Goal: Information Seeking & Learning: Learn about a topic

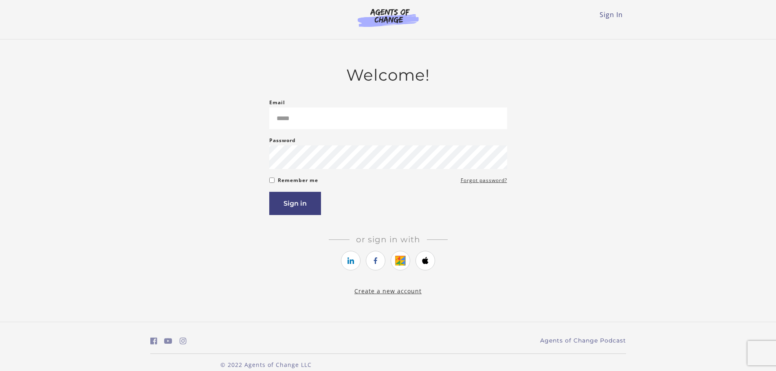
click at [302, 120] on input "Email" at bounding box center [388, 119] width 238 height 22
type input "**********"
click at [290, 199] on button "Sign in" at bounding box center [295, 203] width 52 height 23
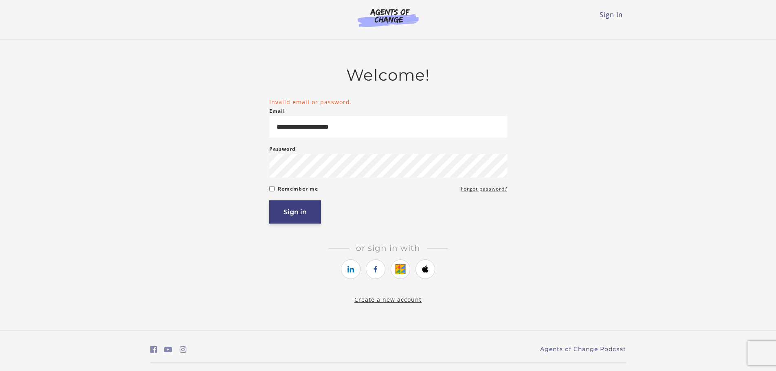
click at [301, 212] on button "Sign in" at bounding box center [295, 211] width 52 height 23
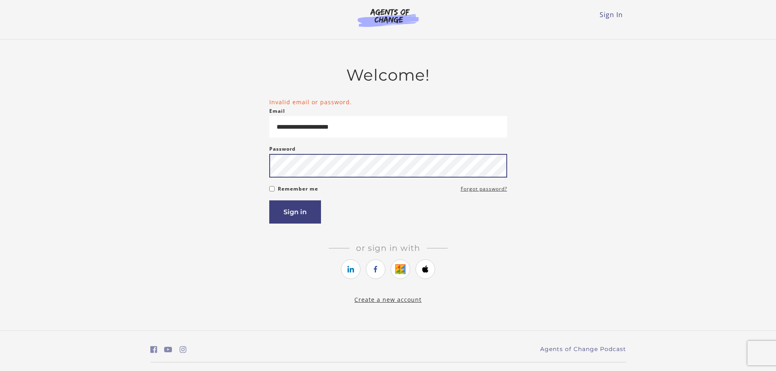
click at [269, 200] on button "Sign in" at bounding box center [295, 211] width 52 height 23
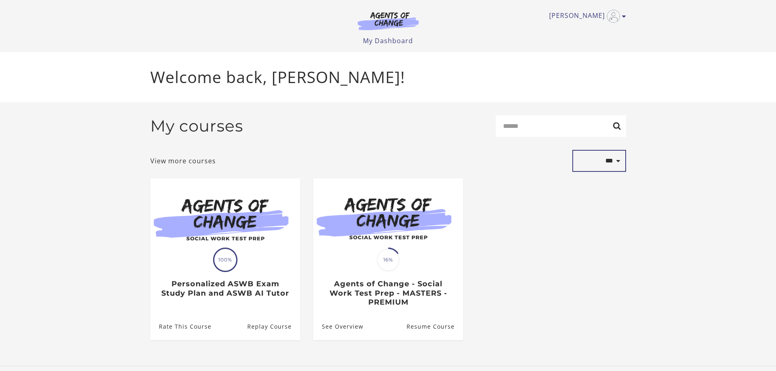
click at [612, 157] on select "**********" at bounding box center [599, 161] width 54 height 22
click at [620, 14] on link "Samantha D" at bounding box center [585, 16] width 73 height 13
click at [493, 104] on div "**********" at bounding box center [388, 234] width 489 height 264
click at [410, 43] on link "My Dashboard" at bounding box center [388, 40] width 50 height 9
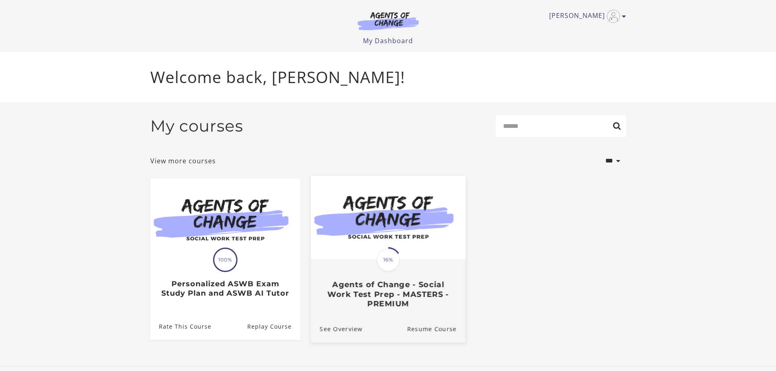
click at [406, 236] on img at bounding box center [387, 217] width 155 height 83
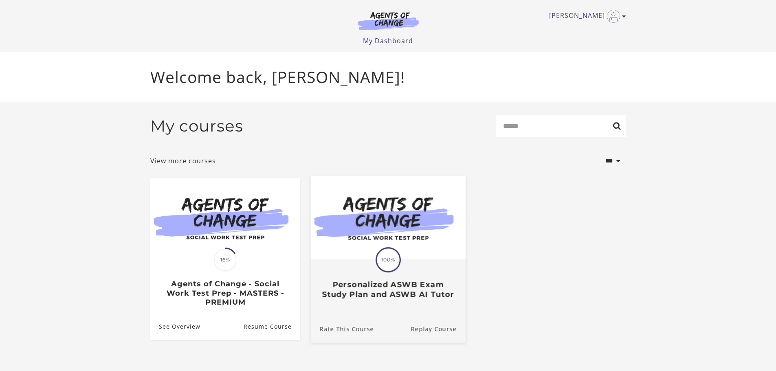
click at [390, 265] on span "100%" at bounding box center [388, 259] width 23 height 23
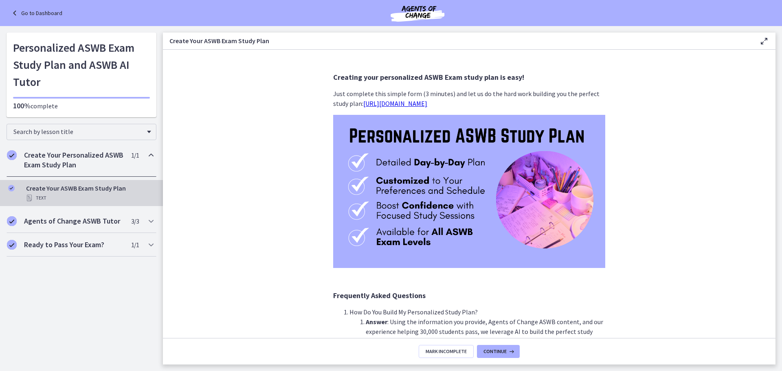
click at [86, 194] on div "Text" at bounding box center [89, 198] width 127 height 10
click at [149, 136] on div "Search by lesson title" at bounding box center [82, 132] width 150 height 16
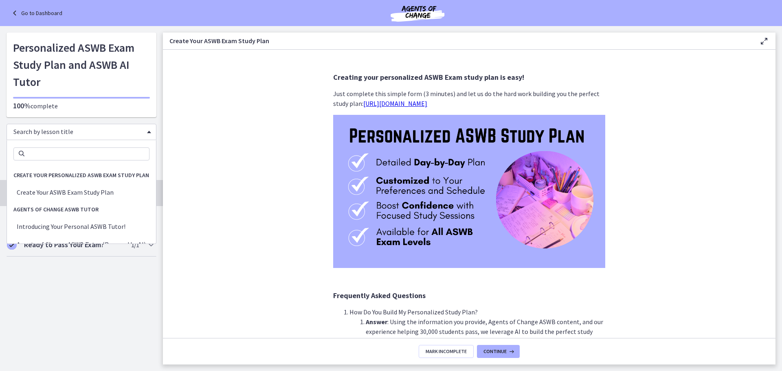
click at [283, 178] on section "Creating your personalized ASWB Exam study plan is easy! Just complete this sim…" at bounding box center [469, 194] width 613 height 288
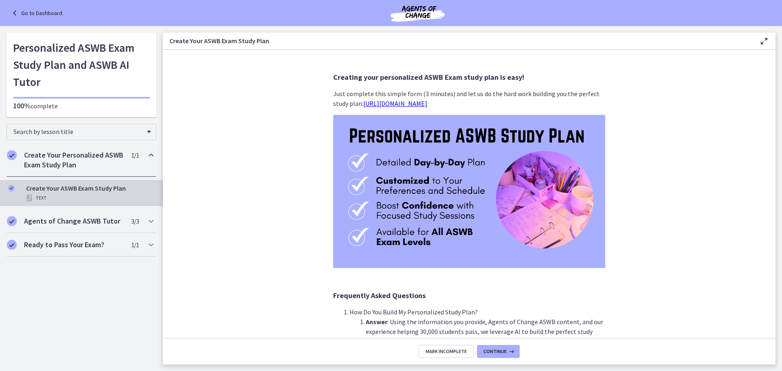
click at [146, 173] on div "Create Your Personalized ASWB Exam Study Plan 1 / 1 Completed" at bounding box center [82, 159] width 150 height 33
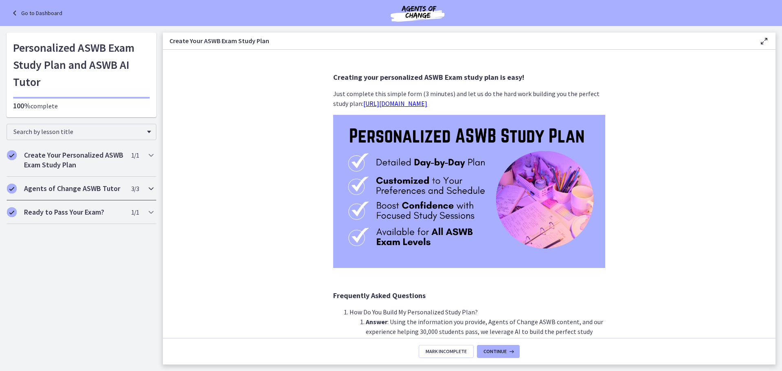
click at [149, 187] on icon "Chapters" at bounding box center [151, 189] width 10 height 10
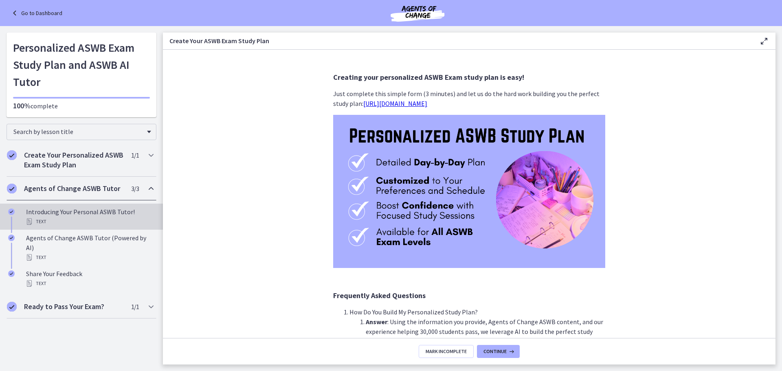
click at [105, 216] on div "Introducing Your Personal ASWB Tutor! Text" at bounding box center [89, 217] width 127 height 20
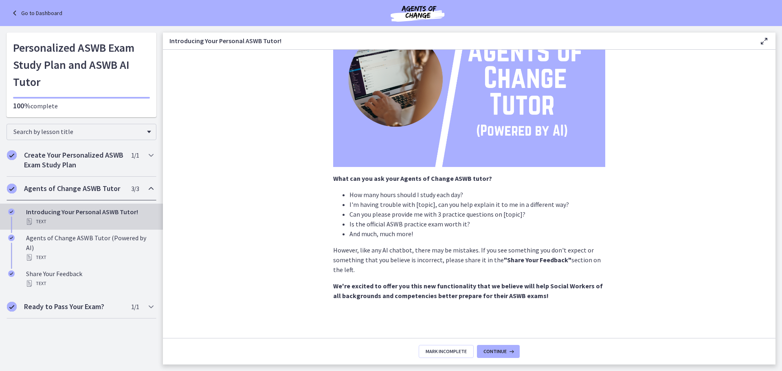
scroll to position [88, 0]
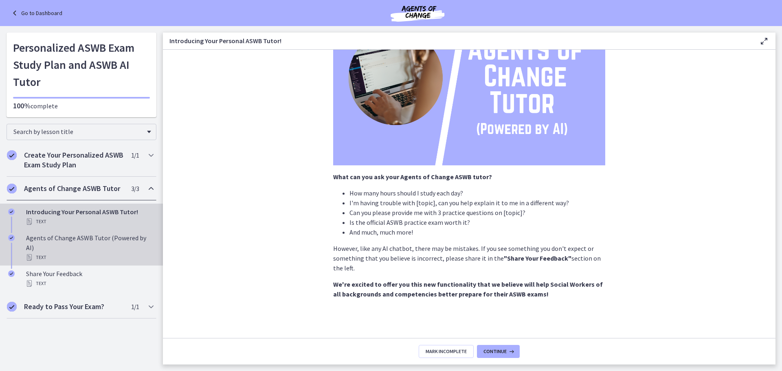
click at [114, 253] on div "Text" at bounding box center [89, 258] width 127 height 10
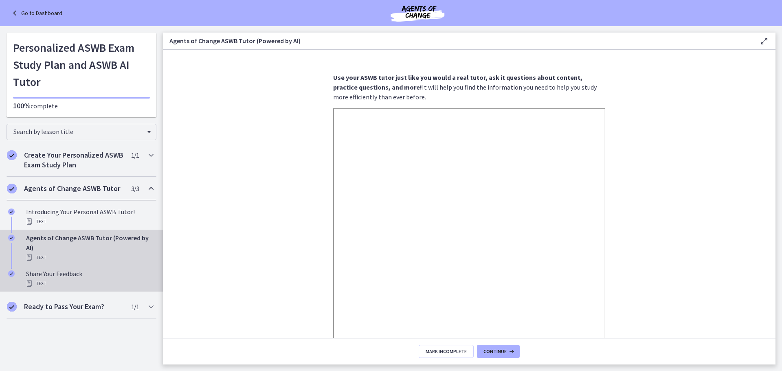
click at [129, 276] on div "Share Your Feedback Text" at bounding box center [89, 279] width 127 height 20
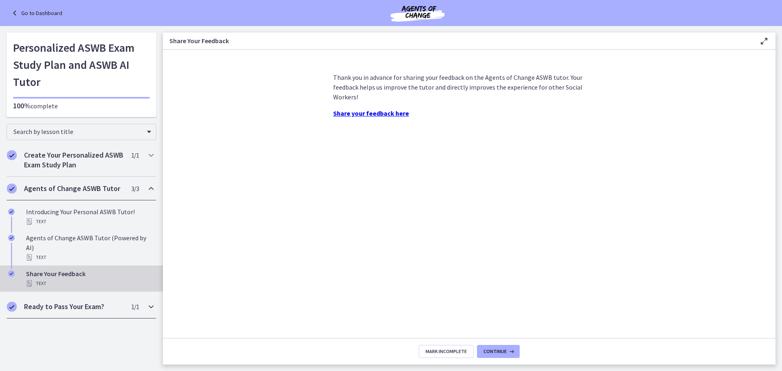
click at [121, 302] on h2 "Ready to Pass Your Exam?" at bounding box center [73, 307] width 99 height 10
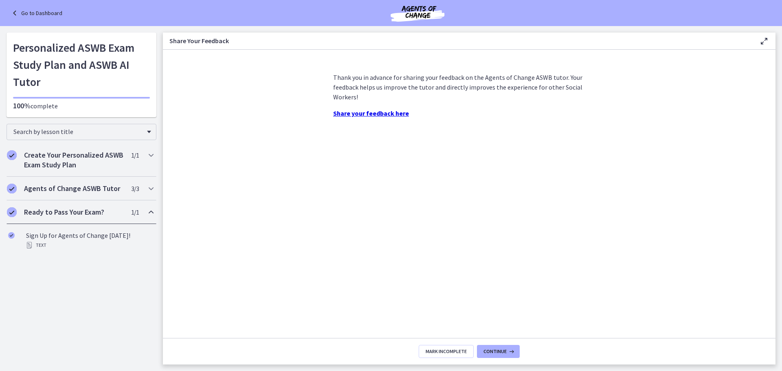
click at [144, 211] on div "Ready to Pass Your Exam? 1 / 1 Completed" at bounding box center [82, 212] width 150 height 24
click at [152, 152] on icon "Chapters" at bounding box center [151, 155] width 10 height 10
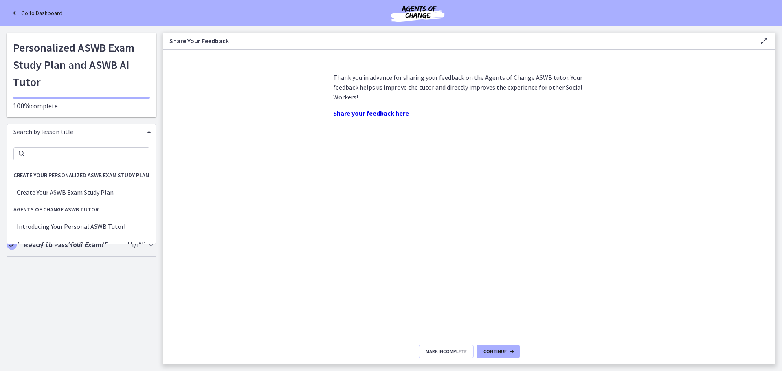
click at [148, 133] on span "Chapters" at bounding box center [149, 132] width 4 height 2
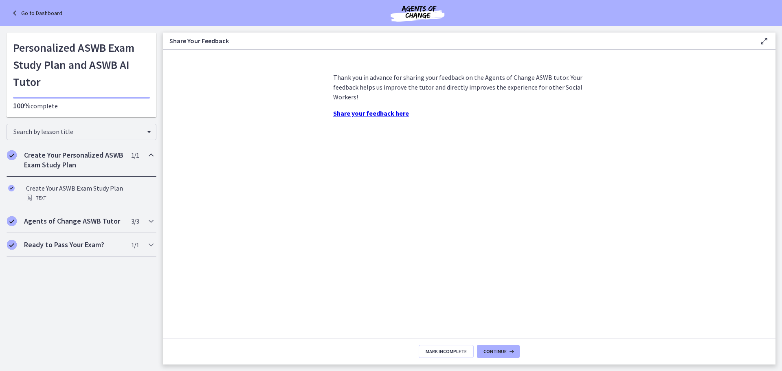
click at [223, 130] on section "Thank you in advance for sharing your feedback on the Agents of Change ASWB tut…" at bounding box center [469, 194] width 613 height 288
click at [115, 81] on h1 "Personalized ASWB Exam Study Plan and ASWB AI Tutor" at bounding box center [81, 64] width 137 height 51
click at [25, 11] on link "Go to Dashboard" at bounding box center [36, 13] width 53 height 10
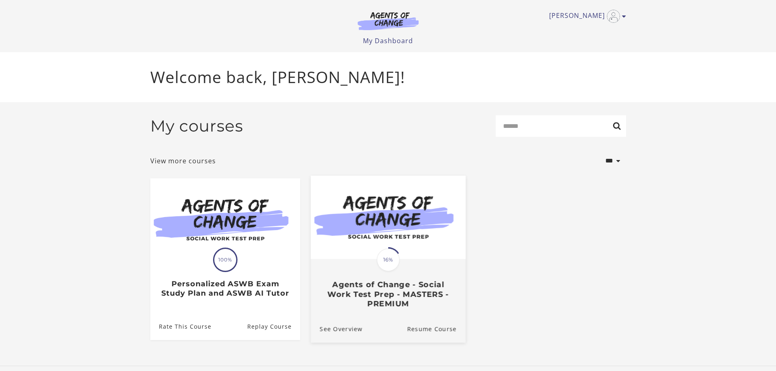
click at [381, 299] on h3 "Agents of Change - Social Work Test Prep - MASTERS - PREMIUM" at bounding box center [387, 294] width 137 height 29
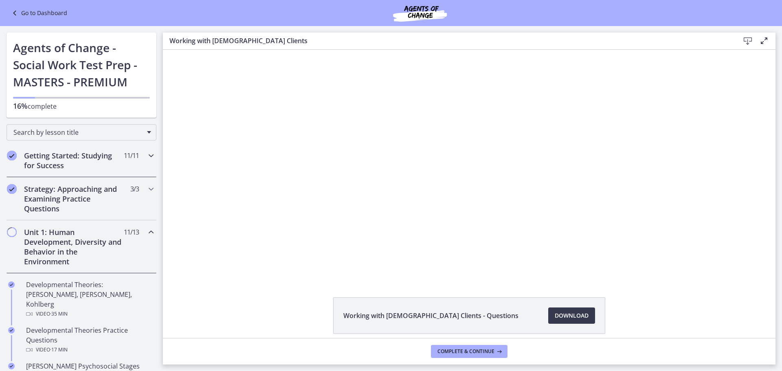
click at [146, 157] on icon "Chapters" at bounding box center [151, 156] width 10 height 10
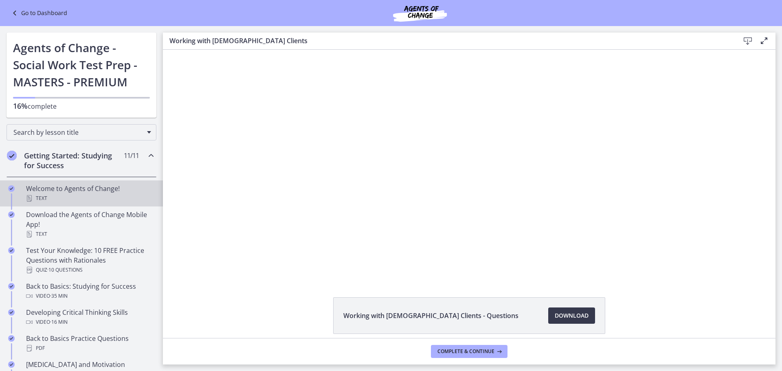
click at [129, 202] on div "Text" at bounding box center [89, 198] width 127 height 10
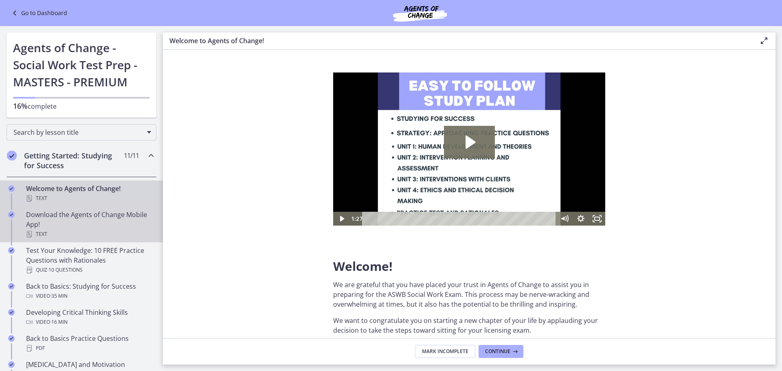
click at [121, 227] on div "Download the Agents of Change Mobile App! Text" at bounding box center [89, 224] width 127 height 29
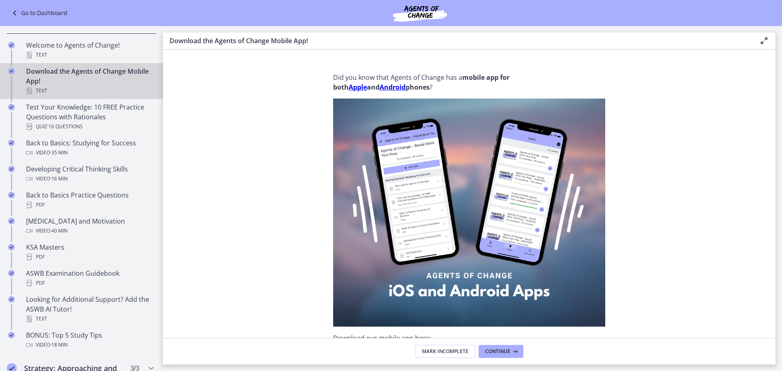
scroll to position [163, 0]
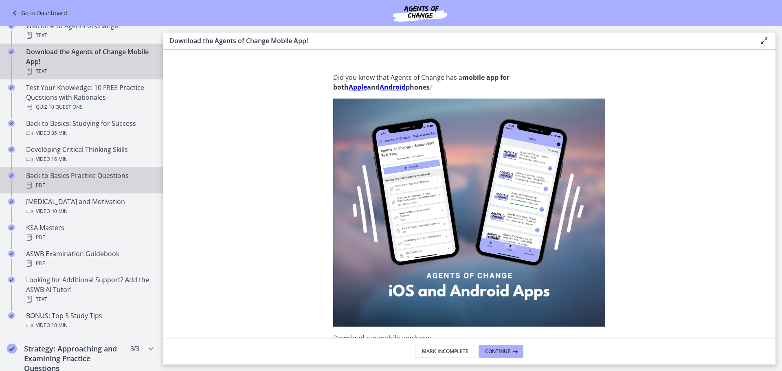
click at [117, 184] on div "PDF" at bounding box center [89, 185] width 127 height 10
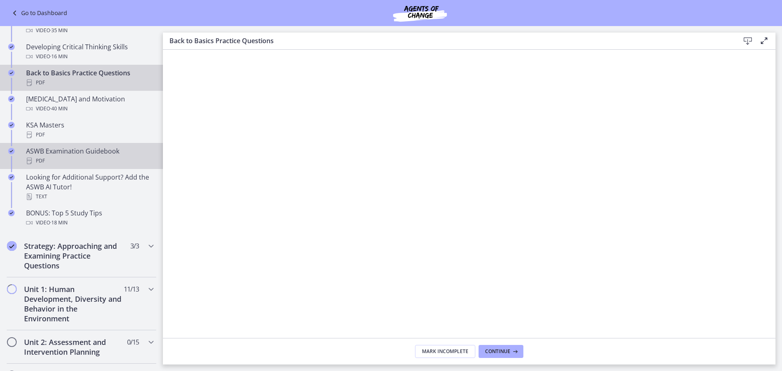
scroll to position [285, 0]
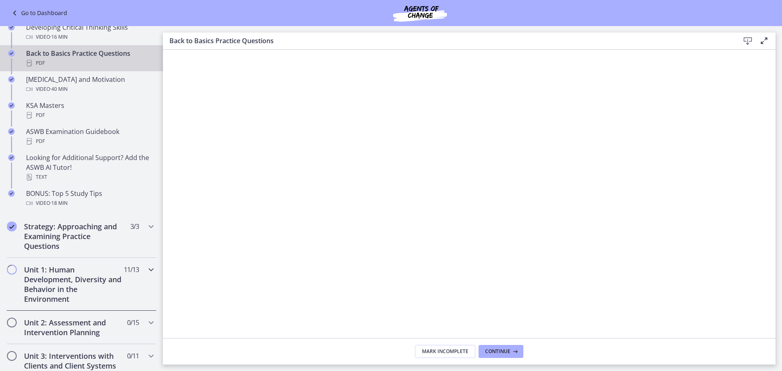
click at [147, 268] on icon "Chapters" at bounding box center [151, 270] width 10 height 10
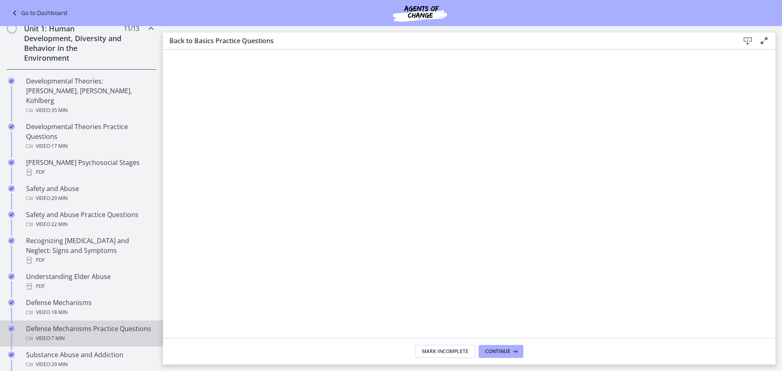
scroll to position [163, 0]
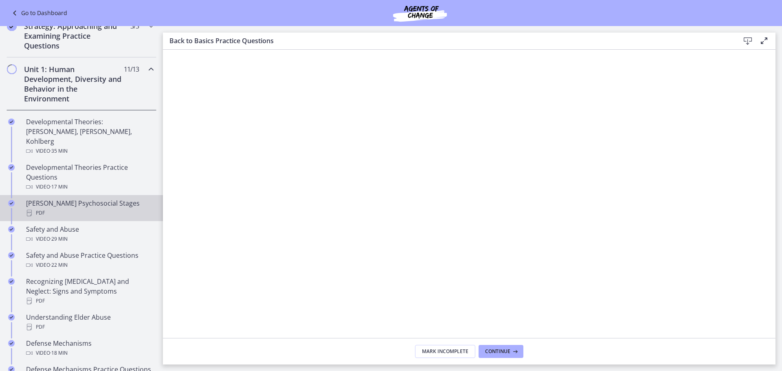
click at [94, 198] on div "[PERSON_NAME] Psychosocial Stages PDF" at bounding box center [89, 208] width 127 height 20
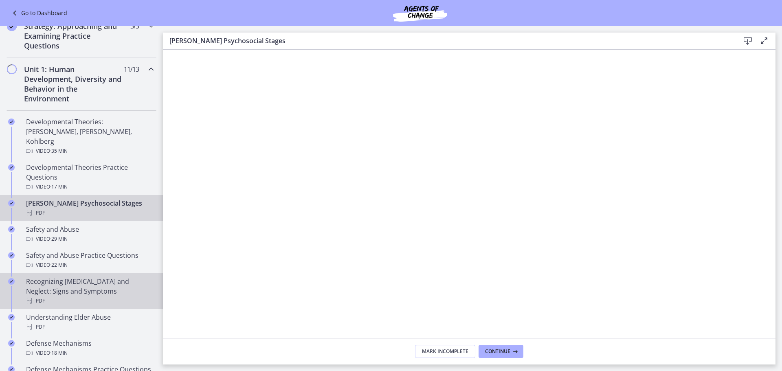
click at [110, 296] on div "PDF" at bounding box center [89, 301] width 127 height 10
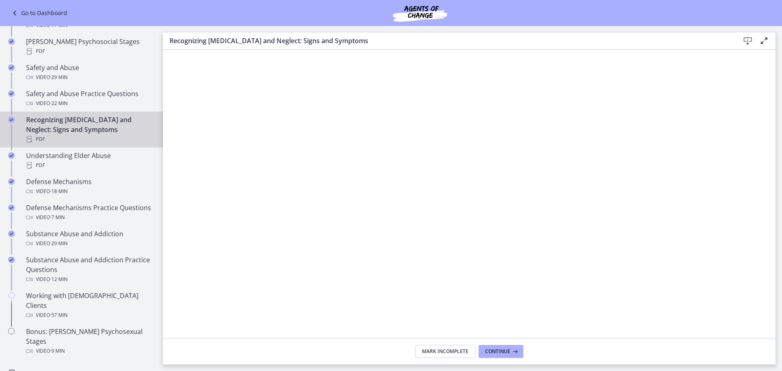
scroll to position [326, 0]
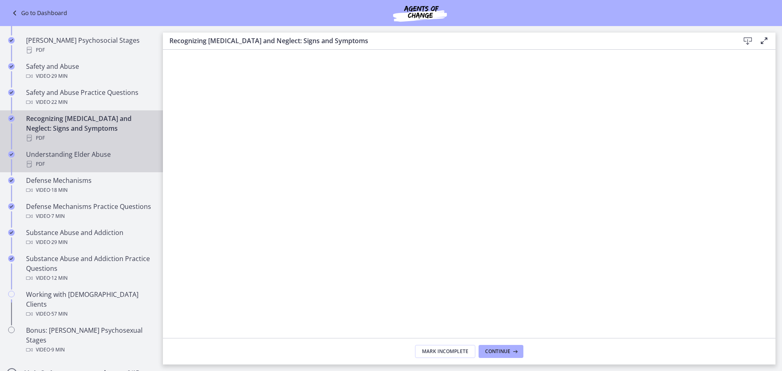
click at [104, 161] on link "Understanding Elder Abuse PDF" at bounding box center [81, 159] width 163 height 26
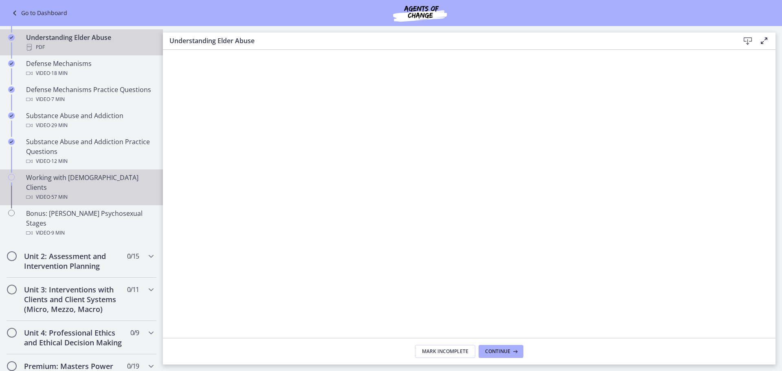
scroll to position [448, 0]
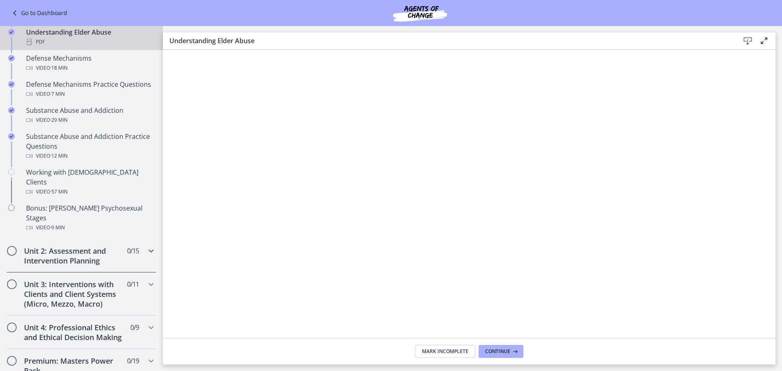
click at [137, 239] on div "Unit 2: Assessment and Intervention Planning 0 / 15 Completed" at bounding box center [82, 255] width 150 height 33
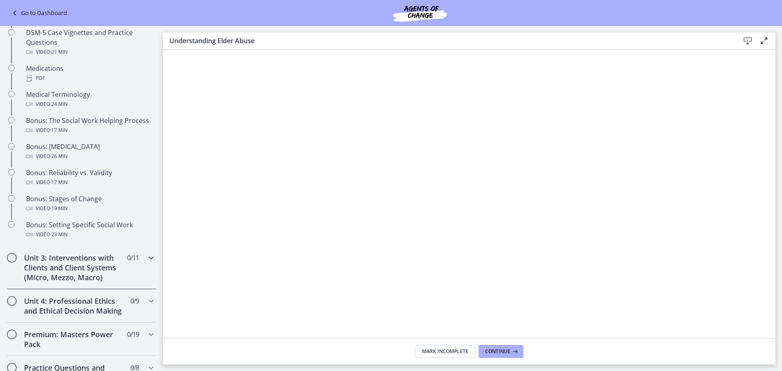
scroll to position [570, 0]
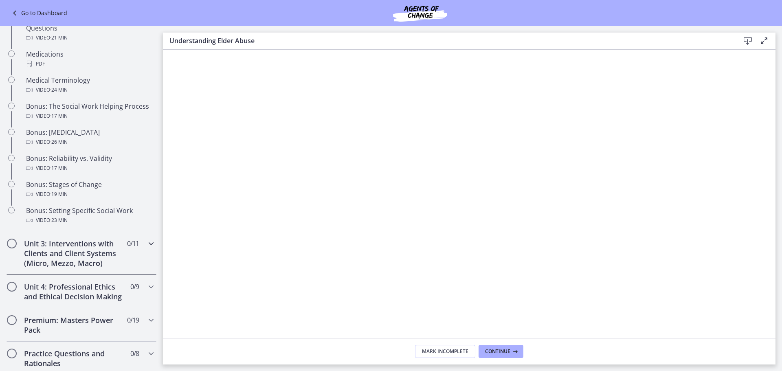
click at [135, 268] on div "Unit 3: Interventions with Clients and Client Systems (Micro, Mezzo, Macro) 0 /…" at bounding box center [82, 253] width 150 height 43
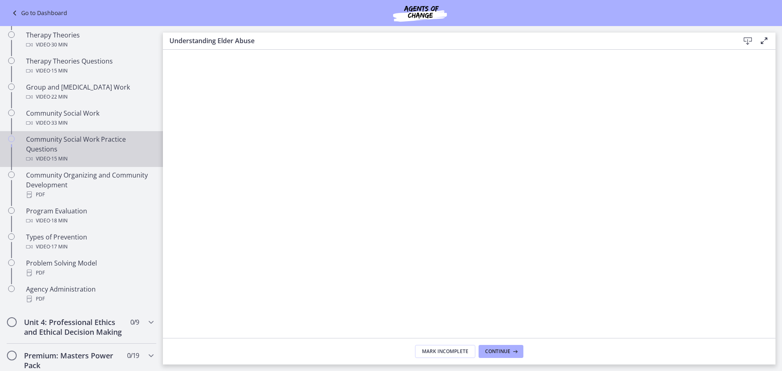
scroll to position [367, 0]
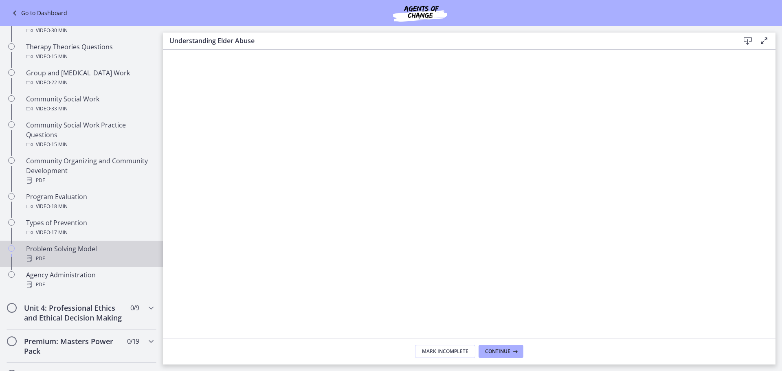
click at [124, 257] on div "PDF" at bounding box center [89, 259] width 127 height 10
click at [748, 41] on icon at bounding box center [748, 41] width 10 height 10
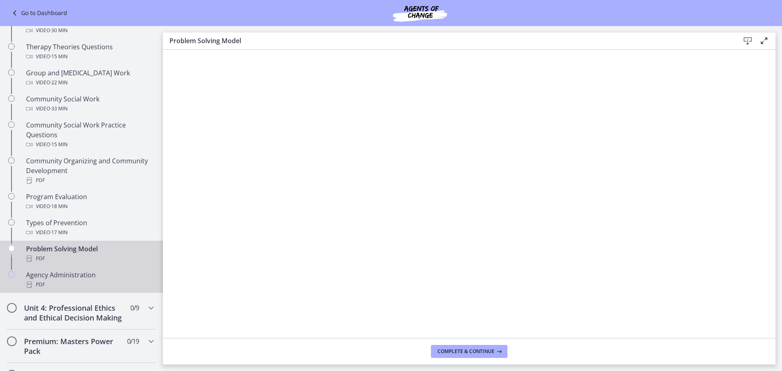
click at [107, 288] on div "PDF" at bounding box center [89, 285] width 127 height 10
click at [751, 40] on icon at bounding box center [748, 41] width 10 height 10
click at [146, 310] on icon "Chapters" at bounding box center [151, 308] width 10 height 10
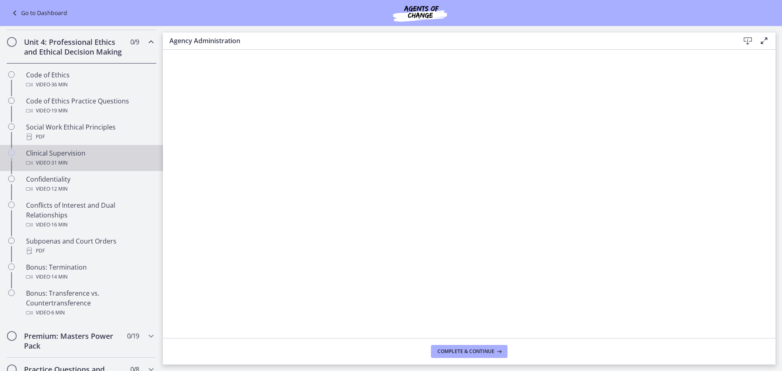
scroll to position [320, 0]
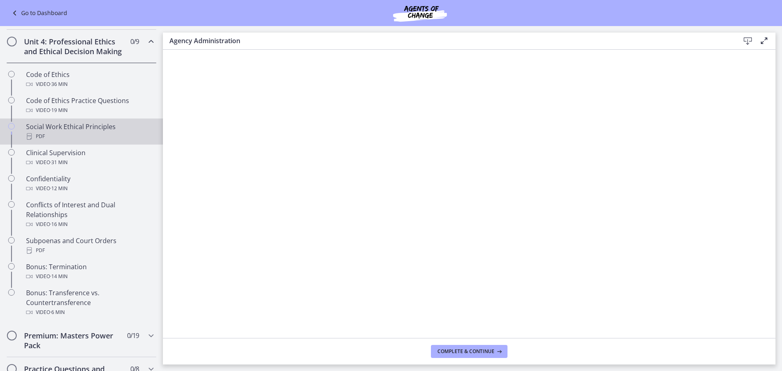
click at [37, 130] on link "Social Work Ethical Principles PDF" at bounding box center [81, 132] width 163 height 26
click at [752, 42] on icon at bounding box center [748, 41] width 10 height 10
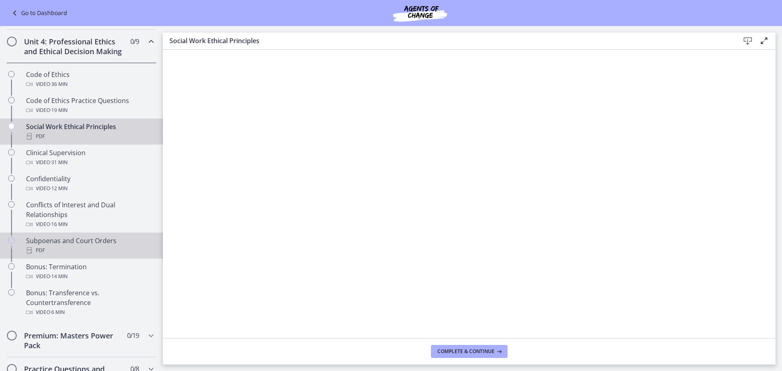
click at [130, 255] on div "PDF" at bounding box center [89, 251] width 127 height 10
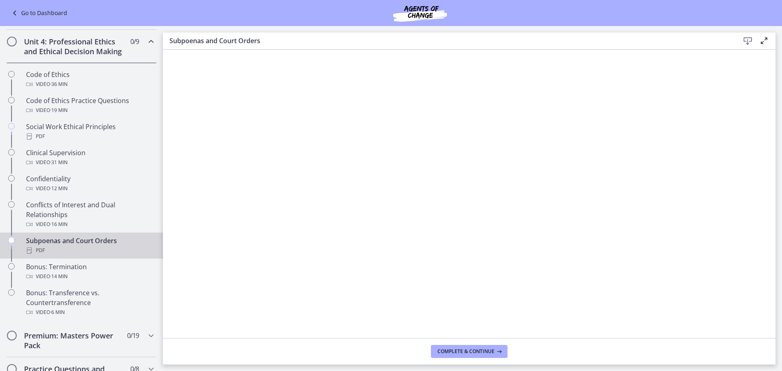
click at [747, 36] on icon at bounding box center [748, 41] width 10 height 10
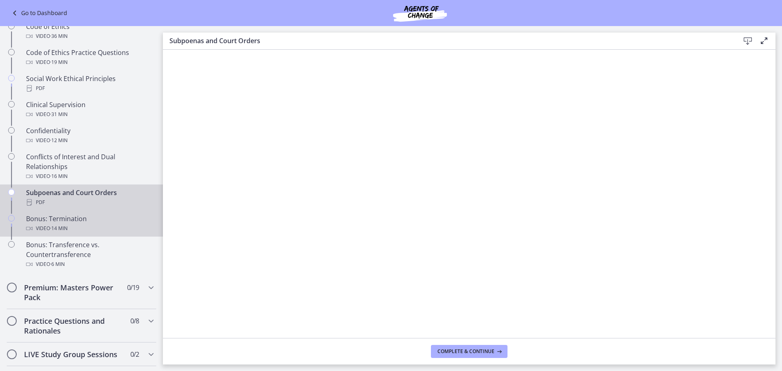
scroll to position [402, 0]
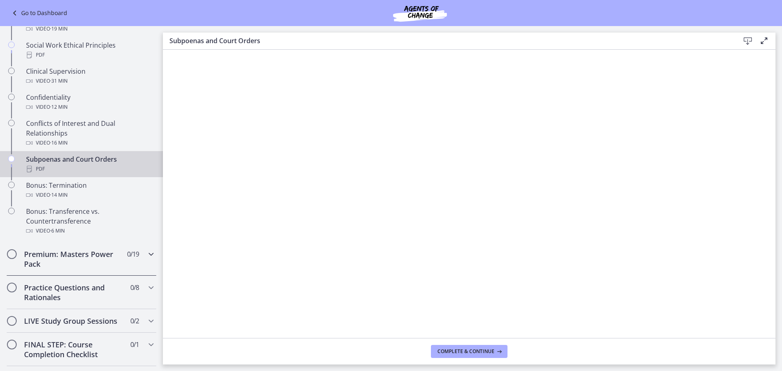
click at [135, 265] on div "Premium: Masters Power Pack 0 / 19 Completed" at bounding box center [82, 258] width 150 height 33
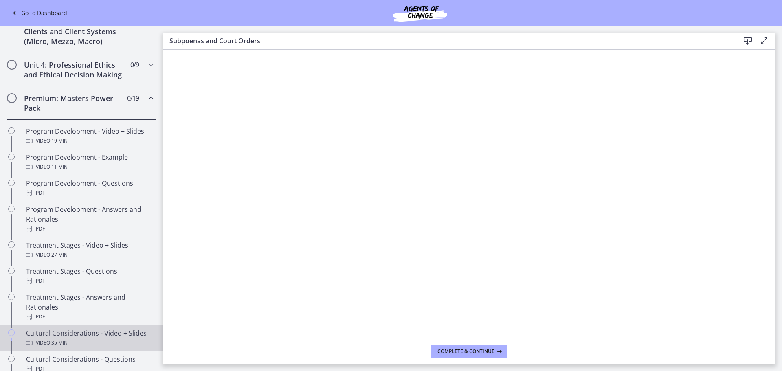
scroll to position [277, 0]
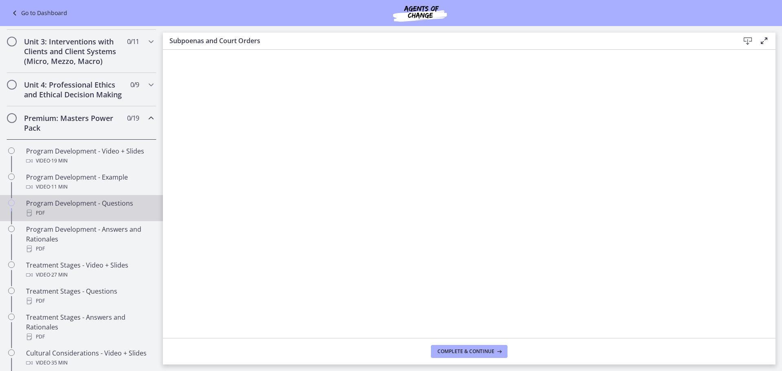
click at [123, 218] on div "PDF" at bounding box center [89, 213] width 127 height 10
click at [749, 37] on icon at bounding box center [748, 41] width 10 height 10
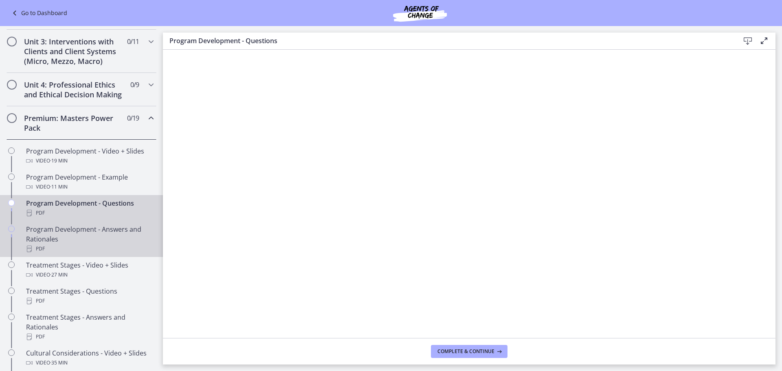
click at [122, 252] on div "Program Development - Answers and Rationales PDF" at bounding box center [89, 238] width 127 height 29
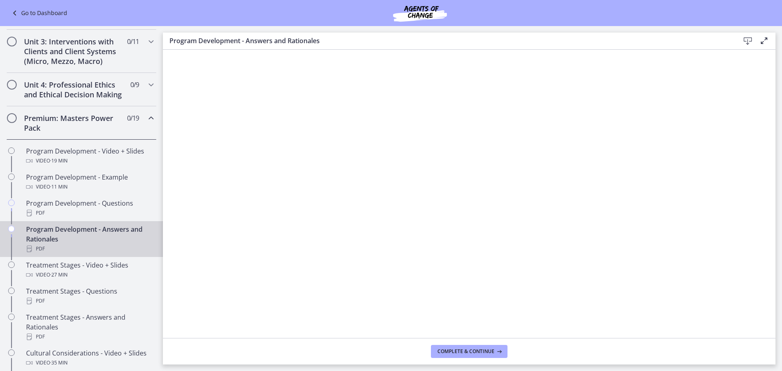
click at [746, 44] on icon at bounding box center [748, 41] width 10 height 10
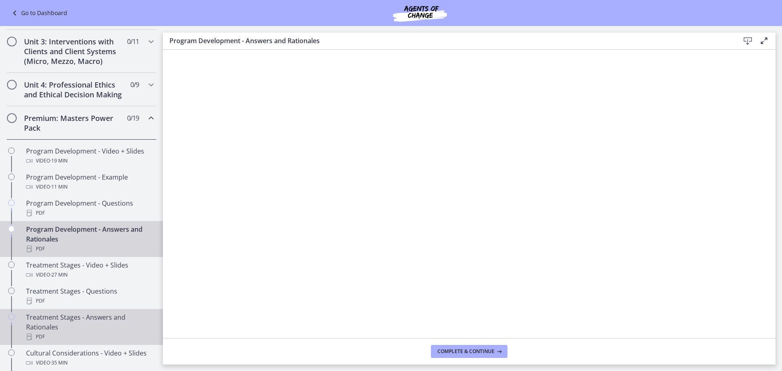
click at [105, 319] on link "Treatment Stages - Answers and Rationales PDF" at bounding box center [81, 327] width 163 height 36
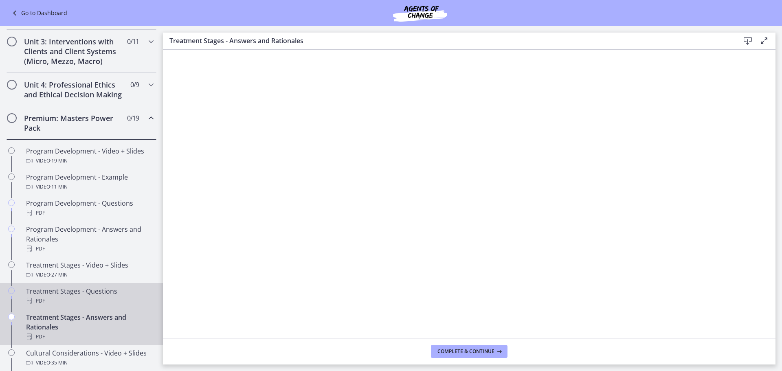
click at [109, 306] on div "PDF" at bounding box center [89, 301] width 127 height 10
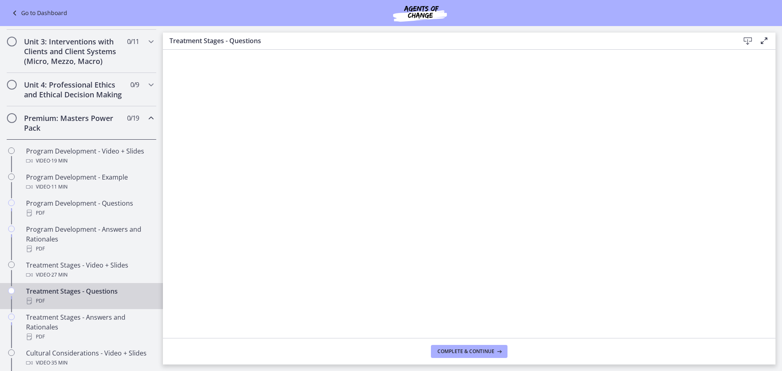
click at [747, 42] on icon at bounding box center [748, 41] width 10 height 10
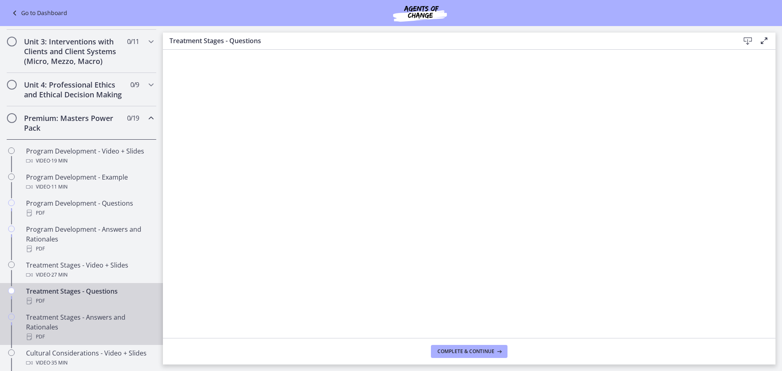
click at [106, 337] on div "Treatment Stages - Answers and Rationales PDF" at bounding box center [89, 326] width 127 height 29
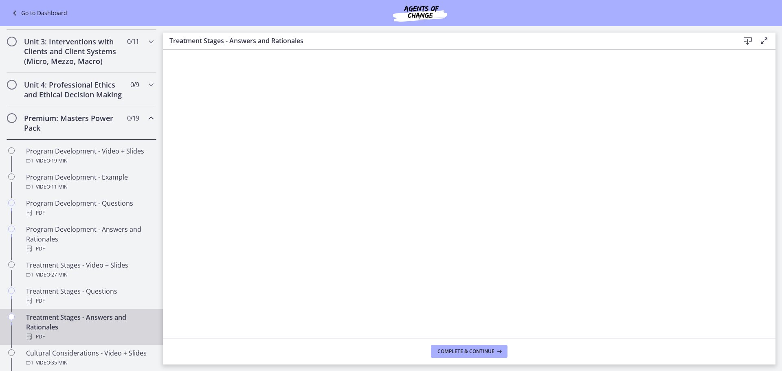
click at [747, 35] on div "Treatment Stages - Answers and Rationales Download Enable fullscreen" at bounding box center [469, 41] width 613 height 17
click at [747, 36] on icon at bounding box center [748, 41] width 10 height 10
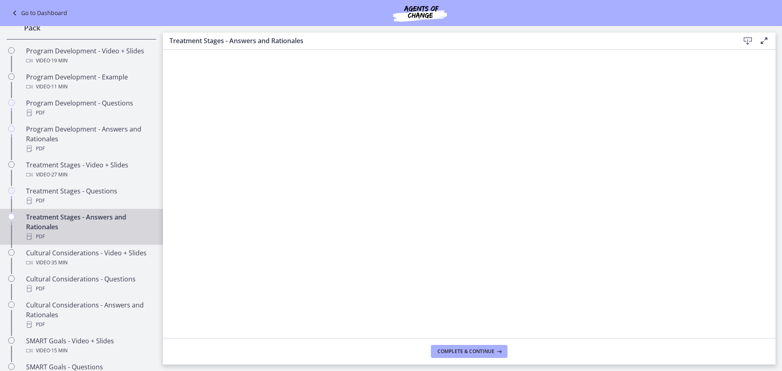
scroll to position [399, 0]
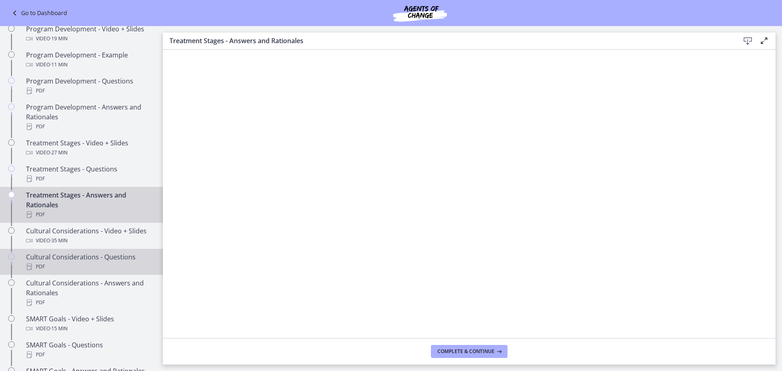
click at [99, 272] on div "PDF" at bounding box center [89, 267] width 127 height 10
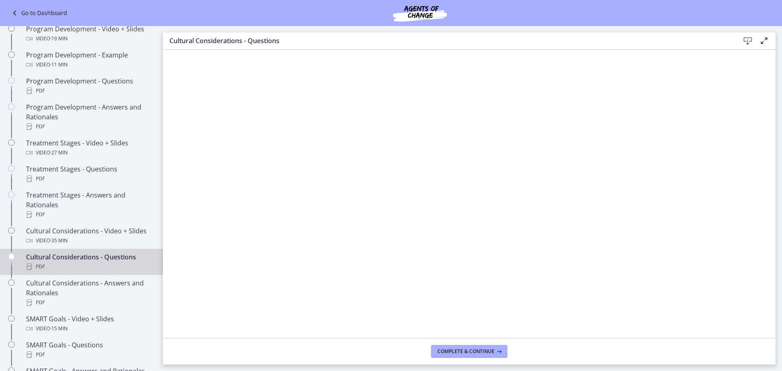
click at [747, 38] on icon at bounding box center [748, 41] width 10 height 10
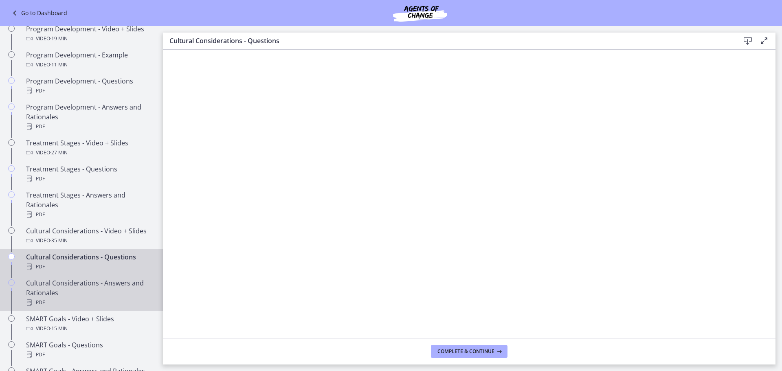
click at [131, 307] on div "PDF" at bounding box center [89, 303] width 127 height 10
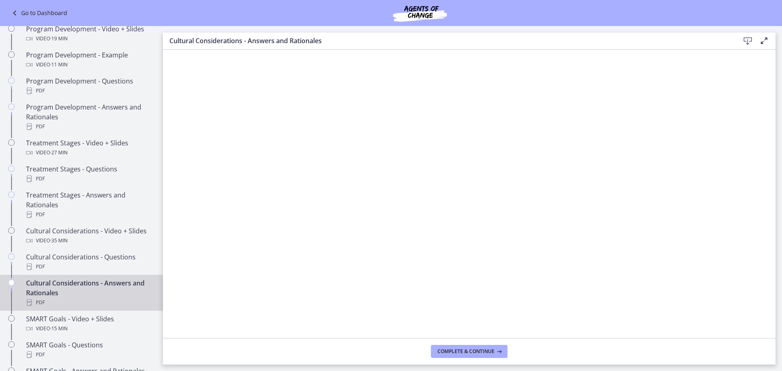
click at [756, 39] on div "Download Enable fullscreen" at bounding box center [752, 41] width 33 height 10
click at [750, 42] on icon at bounding box center [748, 41] width 10 height 10
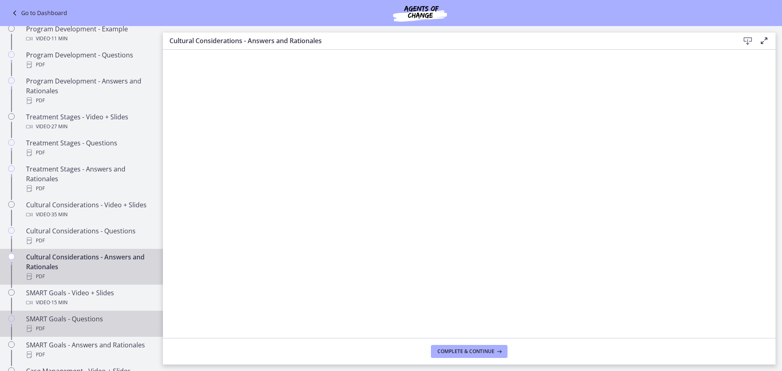
scroll to position [440, 0]
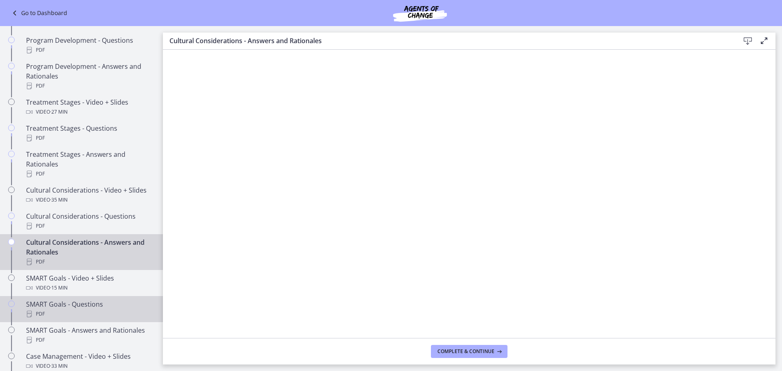
click at [96, 315] on div "SMART Goals - Questions PDF" at bounding box center [89, 309] width 127 height 20
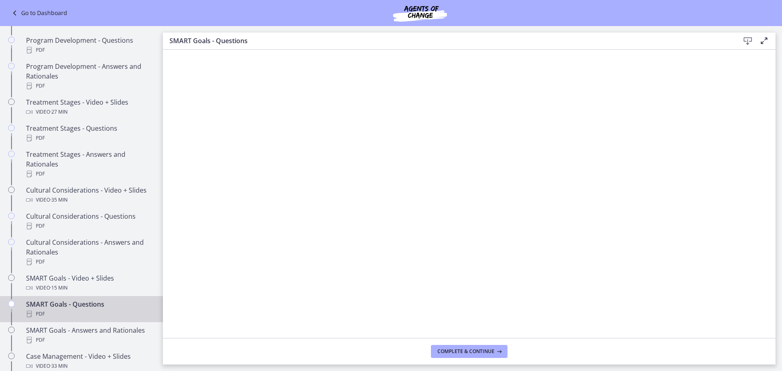
click at [744, 37] on icon at bounding box center [748, 41] width 10 height 10
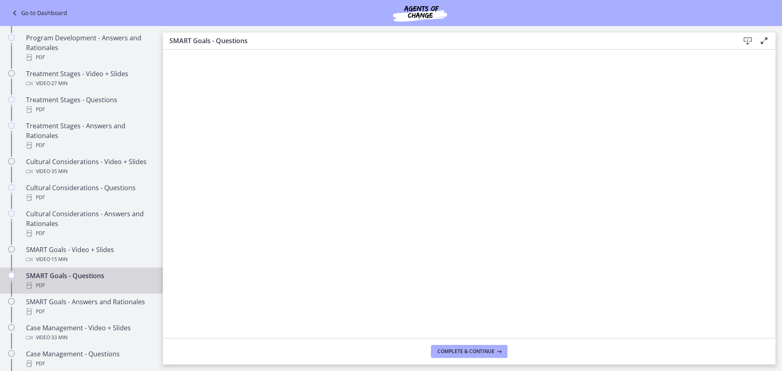
scroll to position [481, 0]
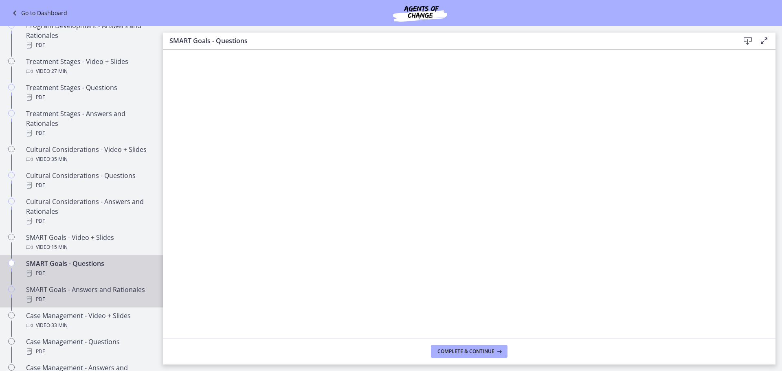
click at [103, 302] on div "SMART Goals - Answers and Rationales PDF" at bounding box center [89, 295] width 127 height 20
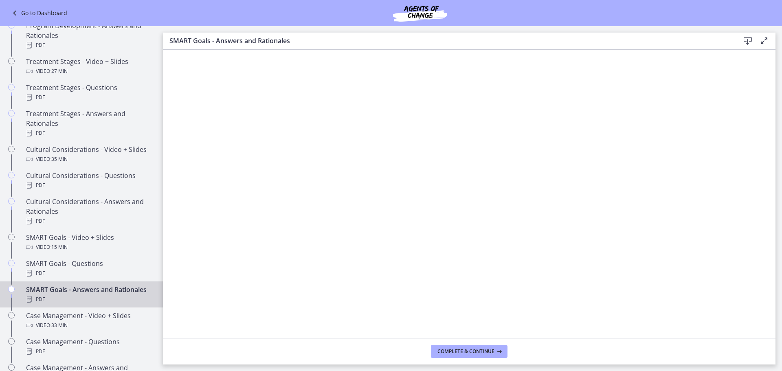
click at [750, 36] on div "SMART Goals - Answers and Rationales Download Enable fullscreen" at bounding box center [469, 41] width 613 height 17
click at [748, 42] on icon at bounding box center [748, 41] width 10 height 10
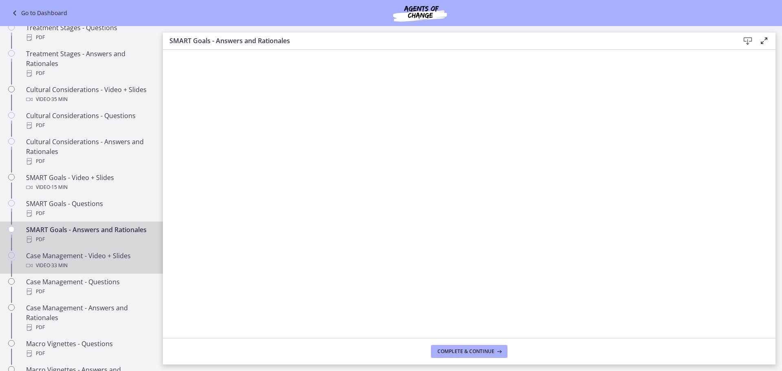
scroll to position [562, 0]
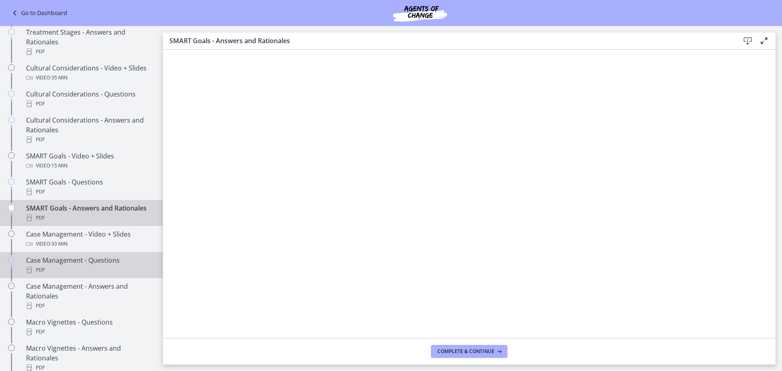
click at [118, 275] on div "PDF" at bounding box center [89, 270] width 127 height 10
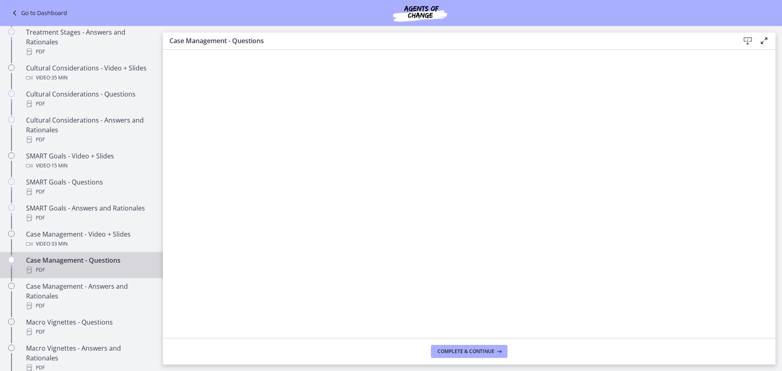
click at [747, 41] on icon at bounding box center [748, 41] width 10 height 10
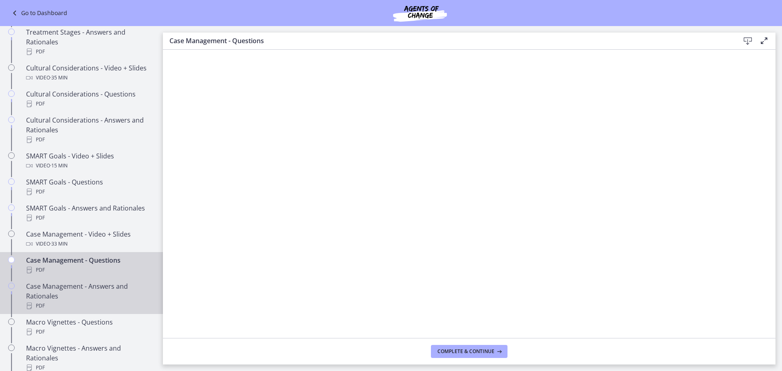
click at [126, 300] on div "Case Management - Answers and Rationales PDF" at bounding box center [89, 295] width 127 height 29
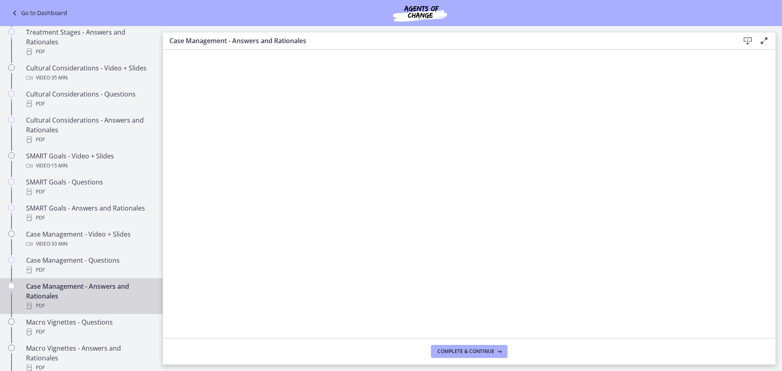
click at [754, 42] on div "Download Enable fullscreen" at bounding box center [752, 41] width 33 height 10
click at [752, 42] on icon at bounding box center [748, 41] width 10 height 10
click at [29, 331] on div "Macro Vignettes - Questions PDF" at bounding box center [89, 327] width 127 height 20
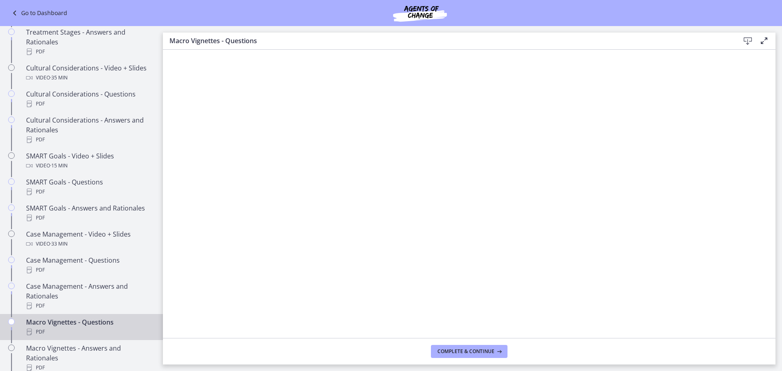
click at [750, 38] on icon at bounding box center [748, 41] width 10 height 10
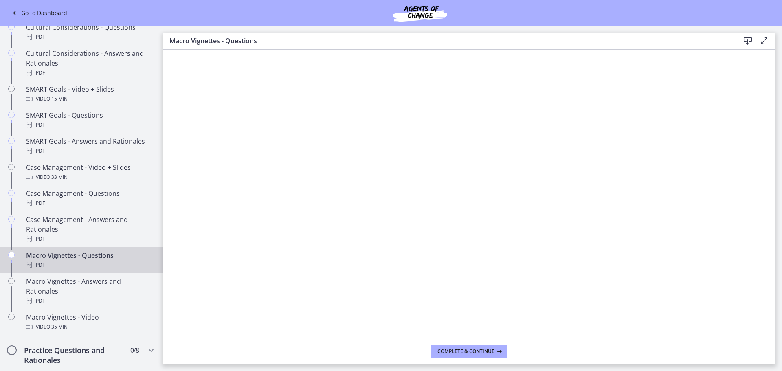
scroll to position [644, 0]
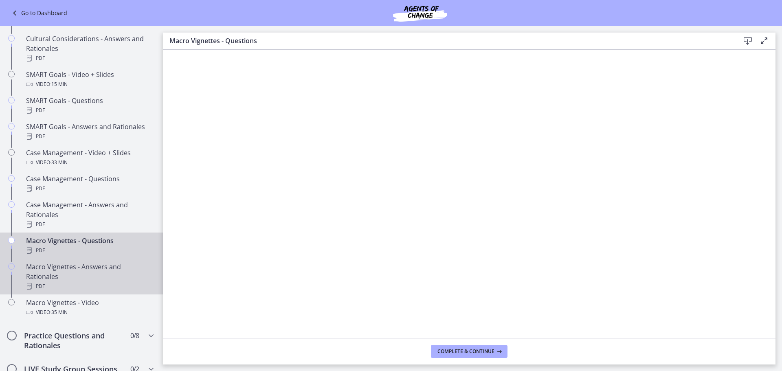
click at [90, 281] on div "Macro Vignettes - Answers and Rationales PDF" at bounding box center [89, 276] width 127 height 29
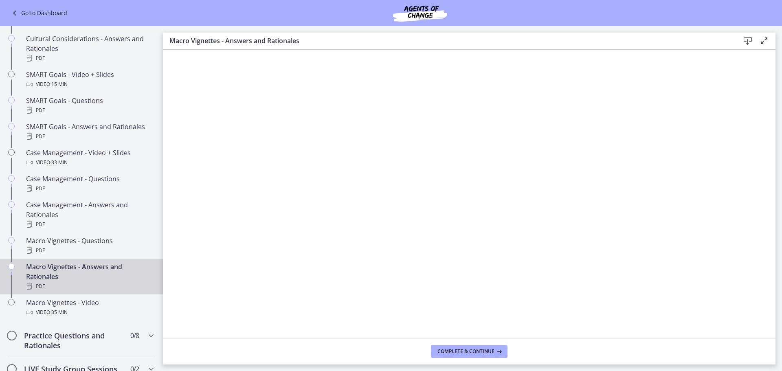
click at [755, 42] on div "Download Enable fullscreen" at bounding box center [752, 41] width 33 height 10
click at [746, 41] on icon at bounding box center [748, 41] width 10 height 10
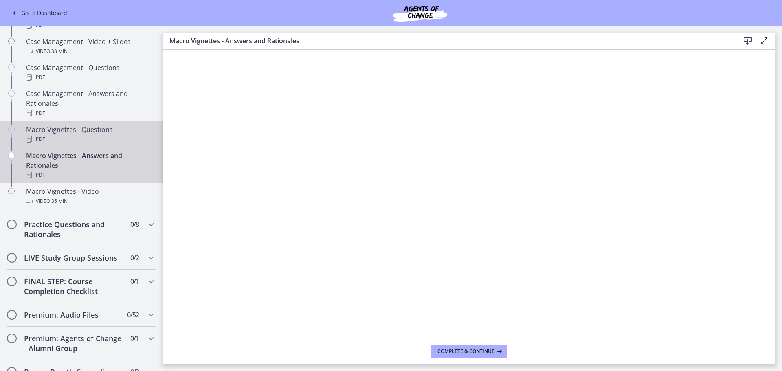
scroll to position [766, 0]
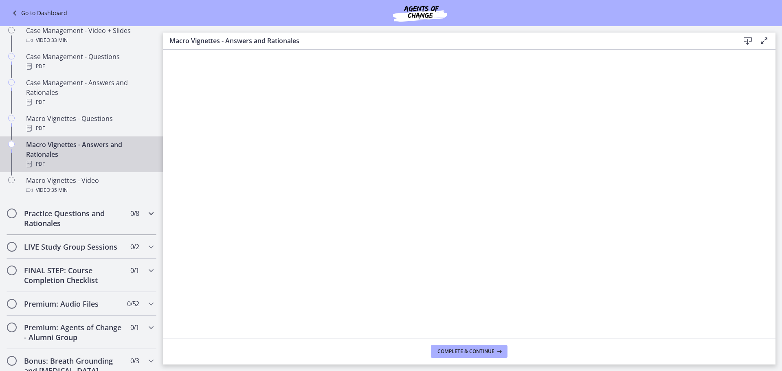
click at [146, 218] on icon "Chapters" at bounding box center [151, 214] width 10 height 10
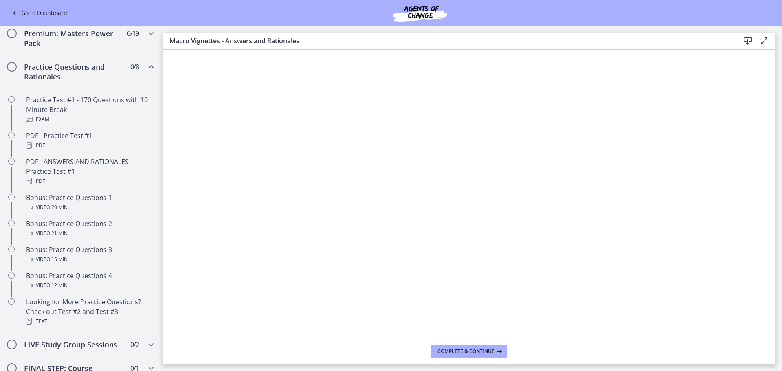
scroll to position [342, 0]
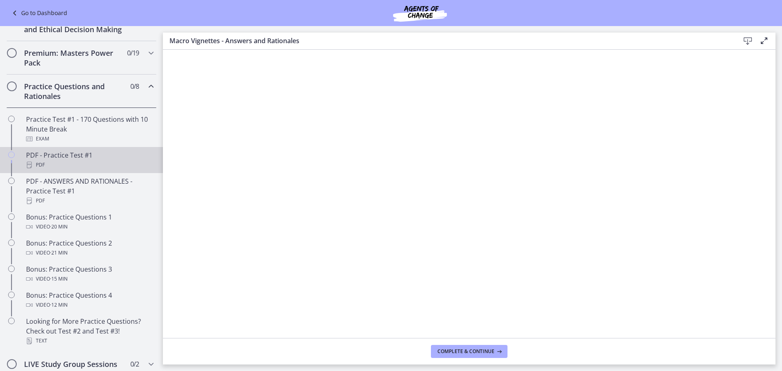
click at [114, 170] on div "PDF" at bounding box center [89, 165] width 127 height 10
click at [752, 41] on icon at bounding box center [748, 41] width 10 height 10
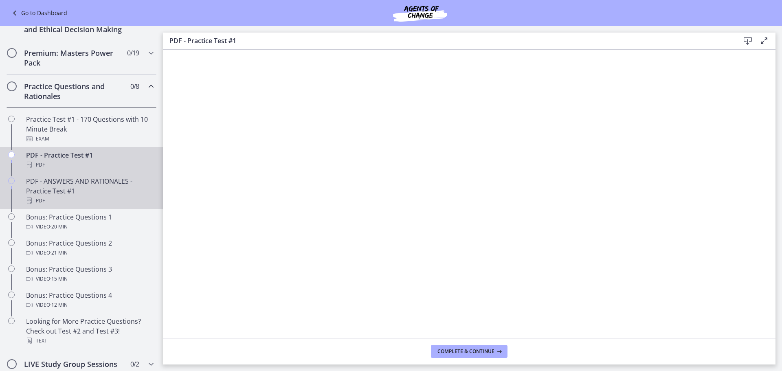
click at [127, 203] on div "PDF - ANSWERS AND RATIONALES - Practice Test #1 PDF" at bounding box center [89, 190] width 127 height 29
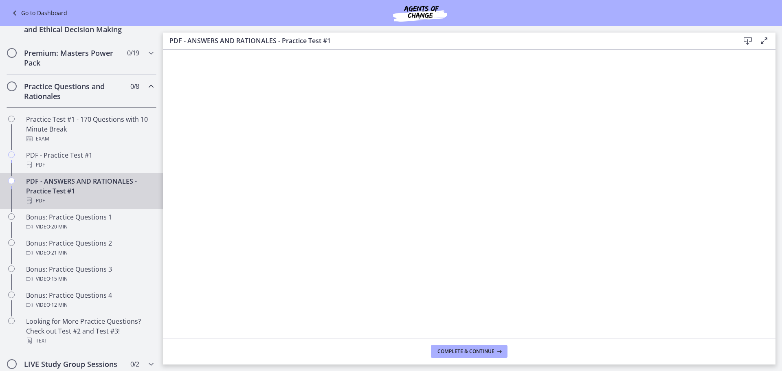
click at [751, 38] on icon at bounding box center [748, 41] width 10 height 10
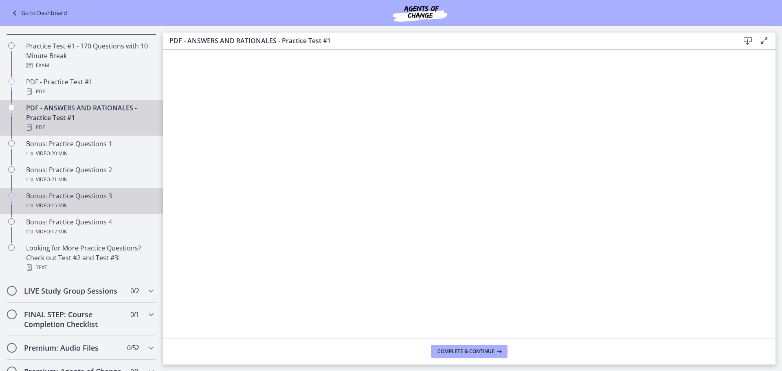
scroll to position [424, 0]
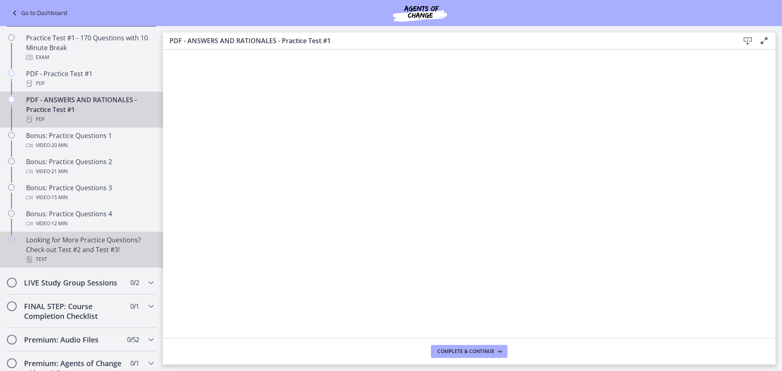
click at [115, 264] on div "Text" at bounding box center [89, 260] width 127 height 10
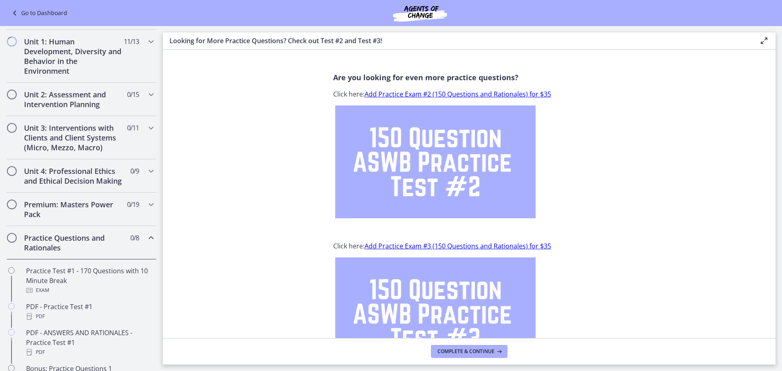
scroll to position [37, 0]
